Goal: Information Seeking & Learning: Learn about a topic

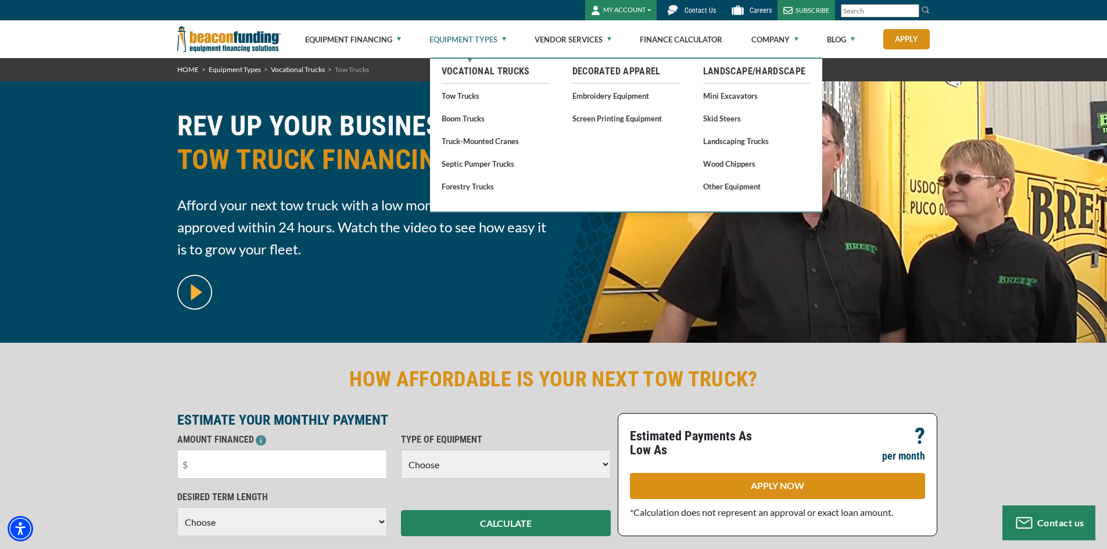
click at [506, 36] on link "Equipment Types" at bounding box center [467, 39] width 77 height 37
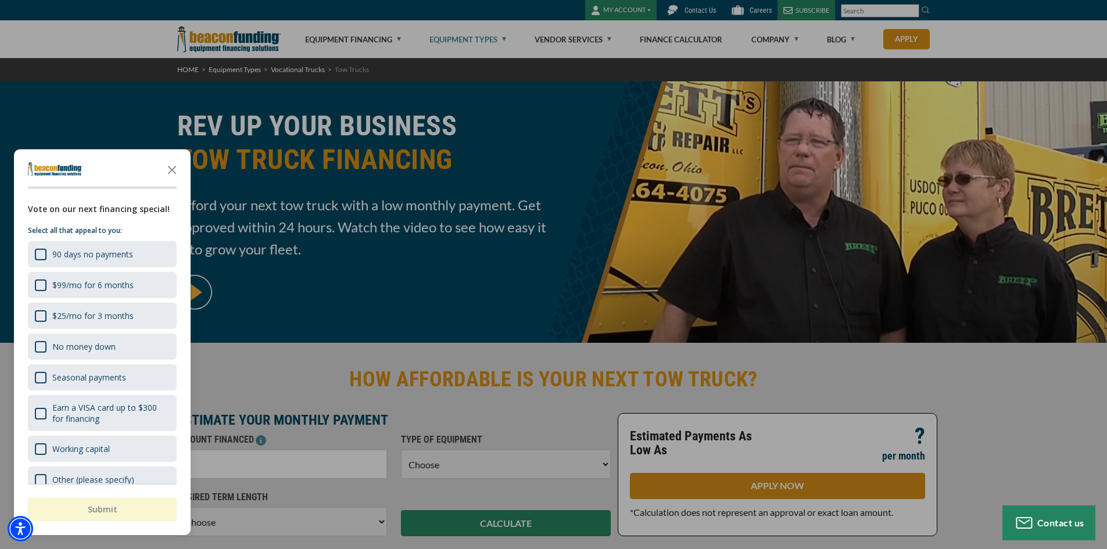
click at [504, 34] on div "button" at bounding box center [553, 274] width 1107 height 549
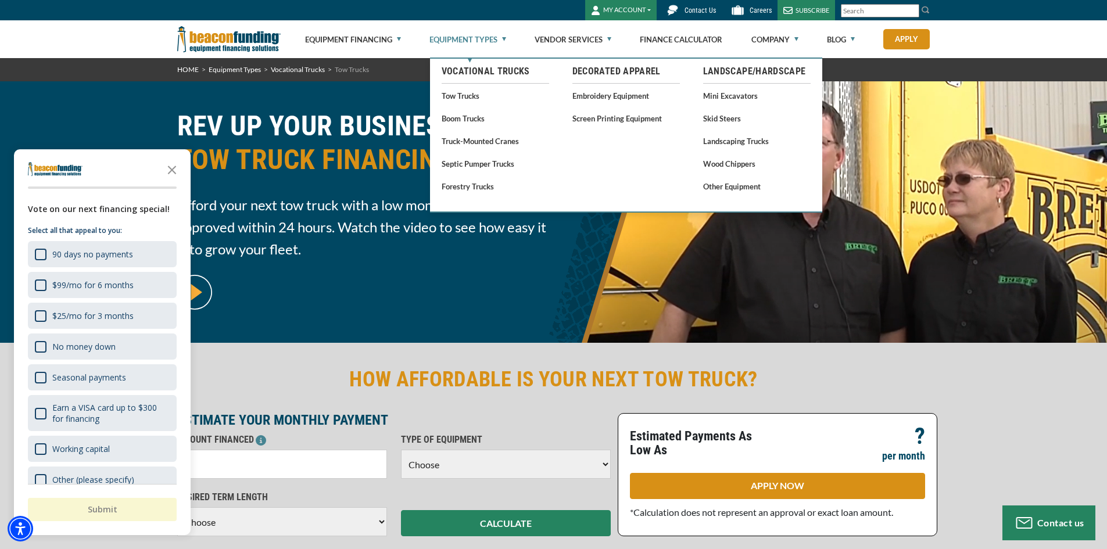
click at [468, 95] on link "Tow Trucks" at bounding box center [495, 95] width 107 height 15
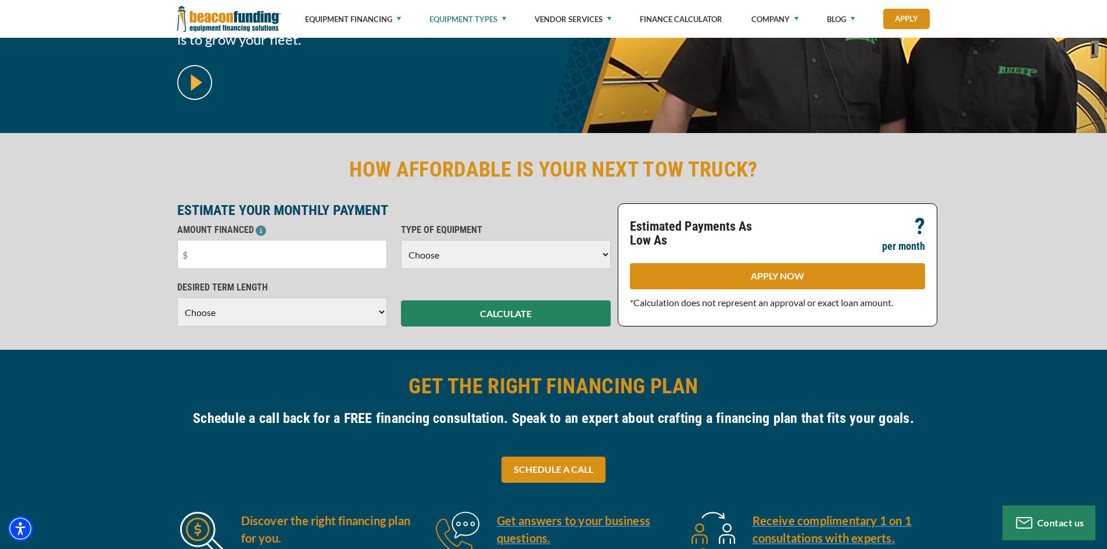
scroll to position [232, 0]
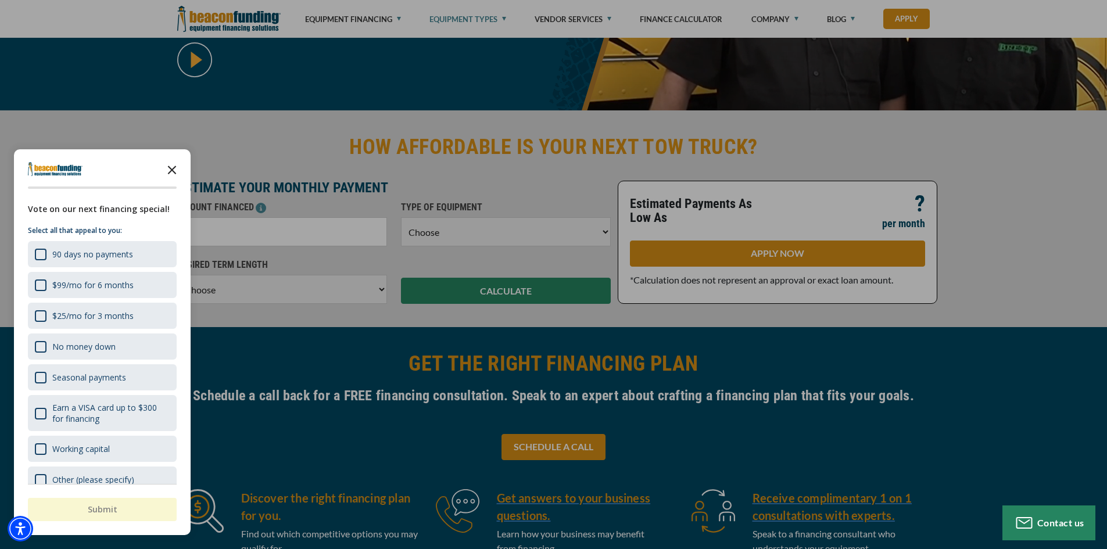
click at [177, 174] on icon "Close the survey" at bounding box center [171, 168] width 23 height 23
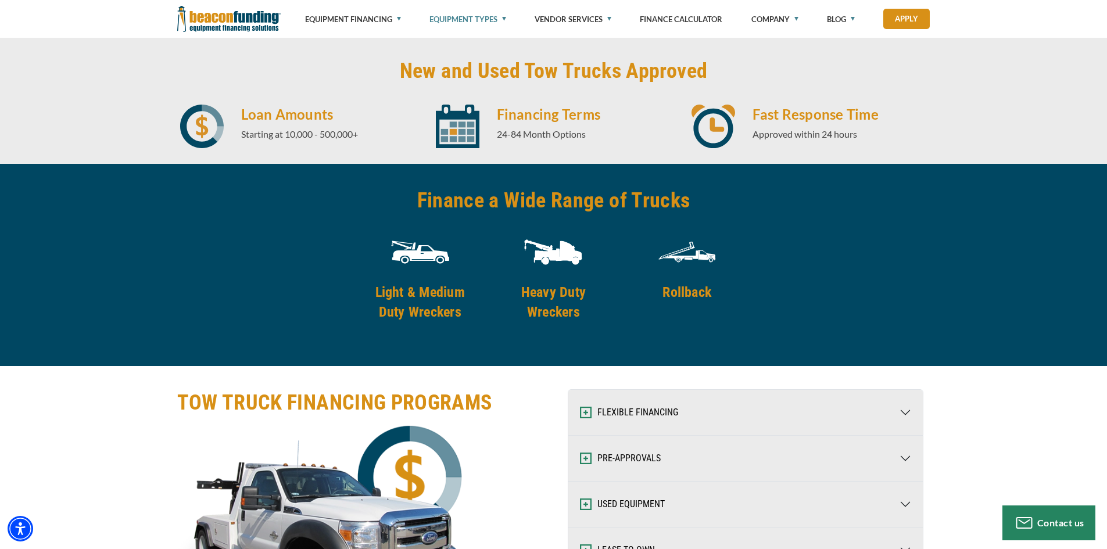
scroll to position [1569, 0]
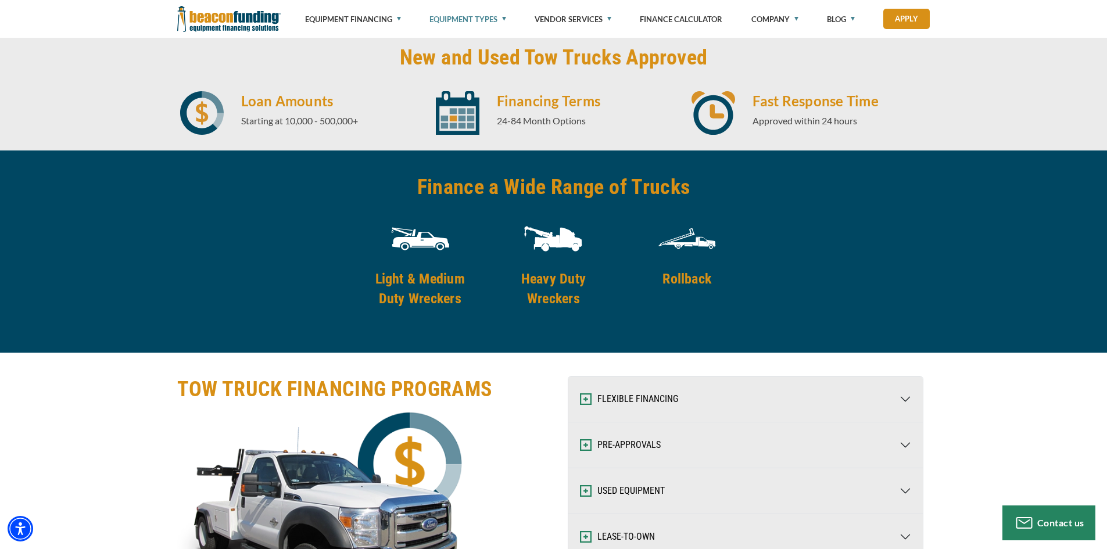
click at [679, 281] on h4 "Rollback" at bounding box center [687, 279] width 119 height 20
click at [684, 234] on img at bounding box center [687, 239] width 58 height 58
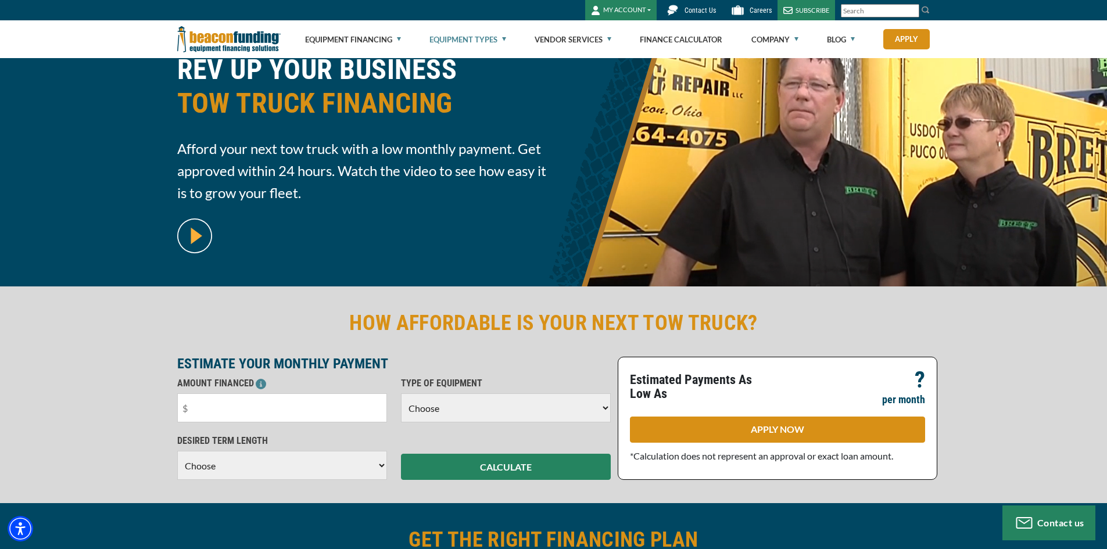
scroll to position [0, 0]
